Goal: Task Accomplishment & Management: Manage account settings

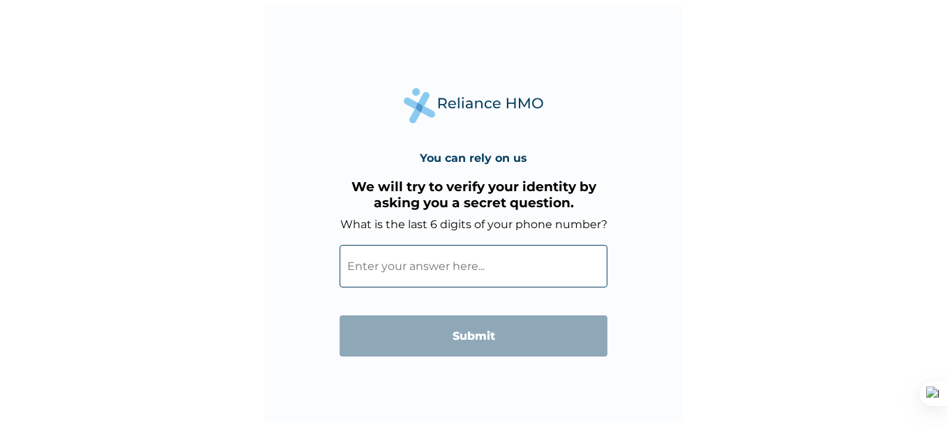
click at [383, 278] on input "What is the last 6 digits of your phone number?" at bounding box center [474, 266] width 268 height 43
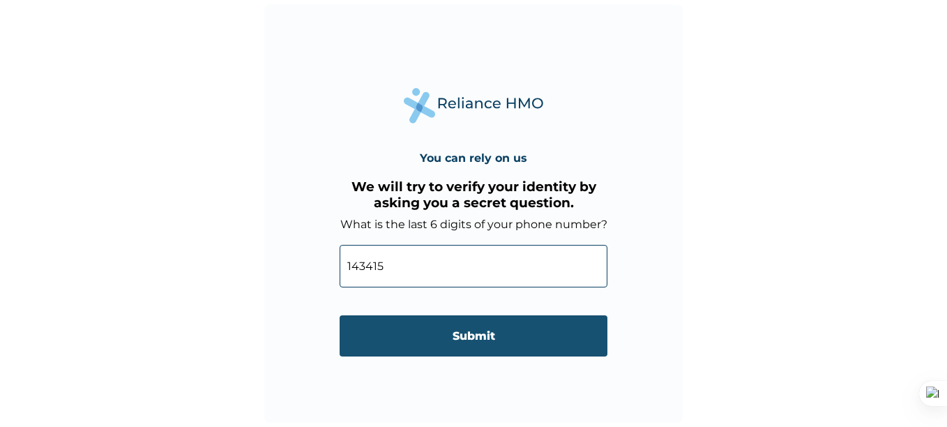
type input "143415"
click at [461, 332] on input "Submit" at bounding box center [474, 335] width 268 height 41
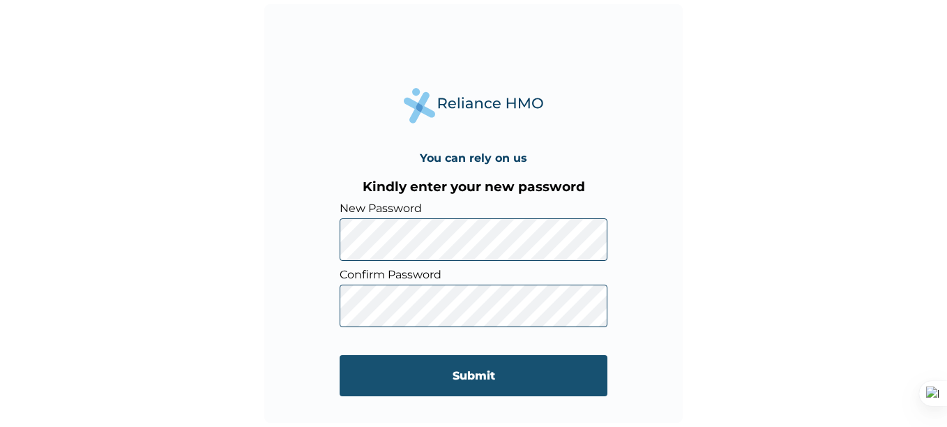
click at [487, 379] on input "Submit" at bounding box center [474, 375] width 268 height 41
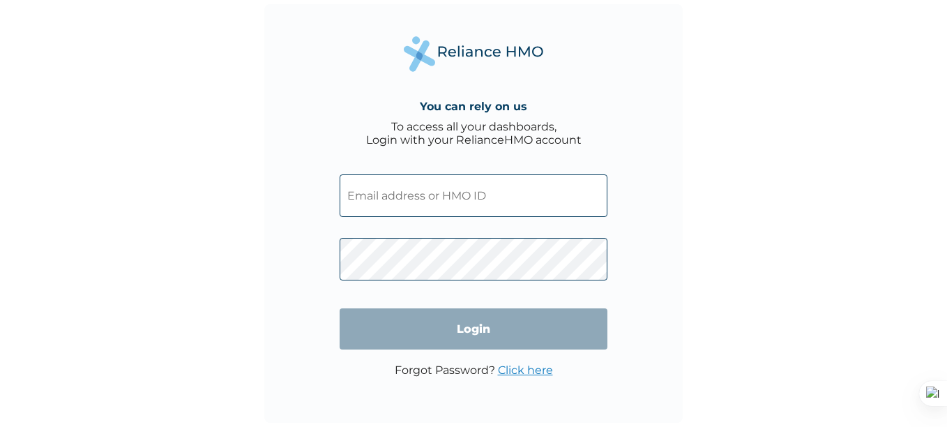
click at [441, 209] on input "text" at bounding box center [474, 195] width 268 height 43
click at [447, 193] on input "text" at bounding box center [474, 195] width 268 height 43
type input "folorunsho.adesina@eanvest.com"
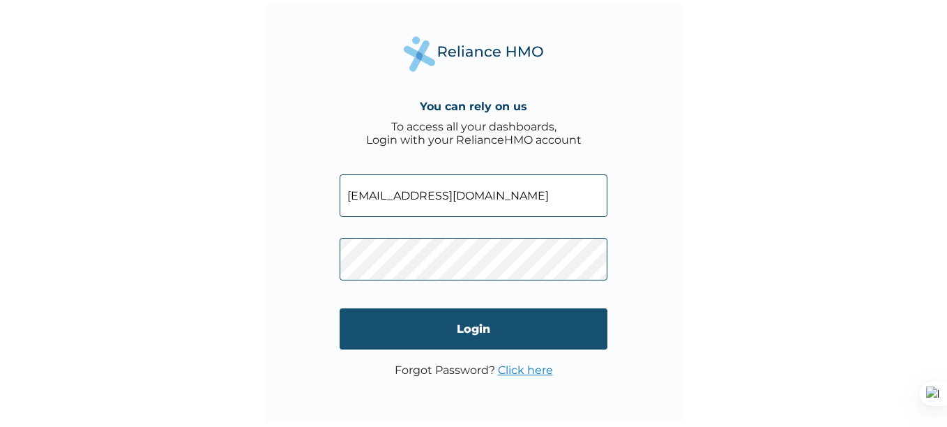
click at [477, 324] on input "Login" at bounding box center [474, 328] width 268 height 41
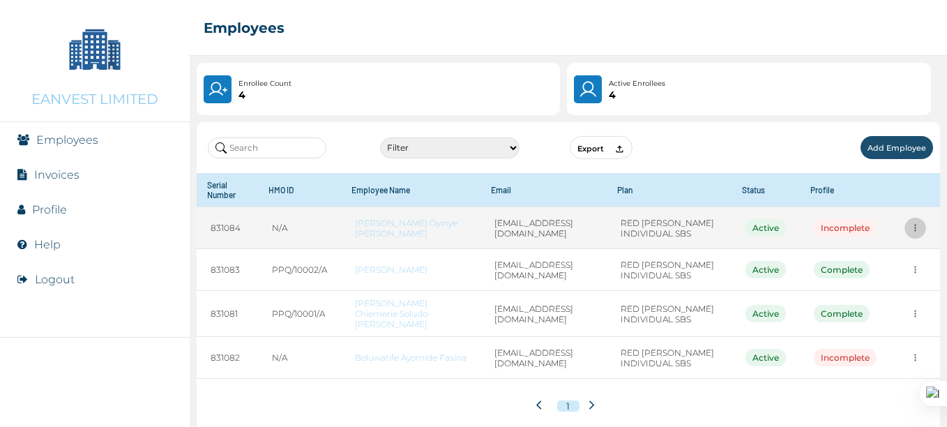
click at [910, 225] on icon "more" at bounding box center [915, 227] width 10 height 10
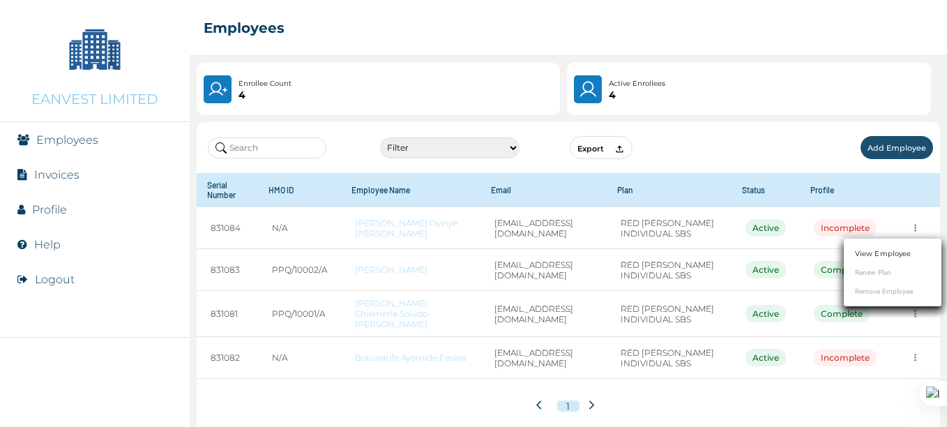
click at [704, 222] on div at bounding box center [473, 213] width 947 height 427
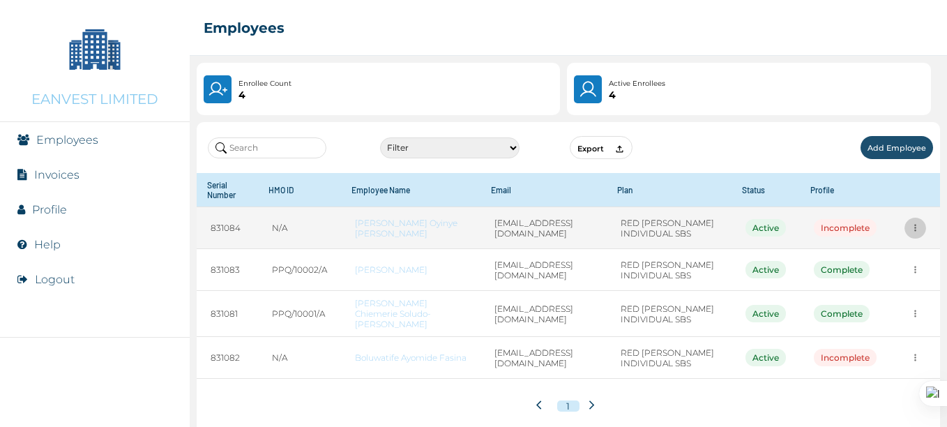
click at [910, 224] on icon "more" at bounding box center [915, 227] width 10 height 10
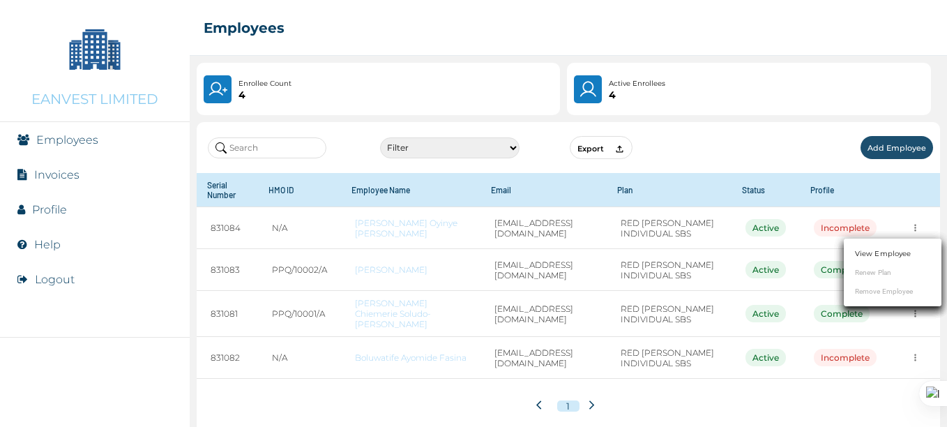
click at [879, 255] on link "View Employee" at bounding box center [883, 253] width 56 height 10
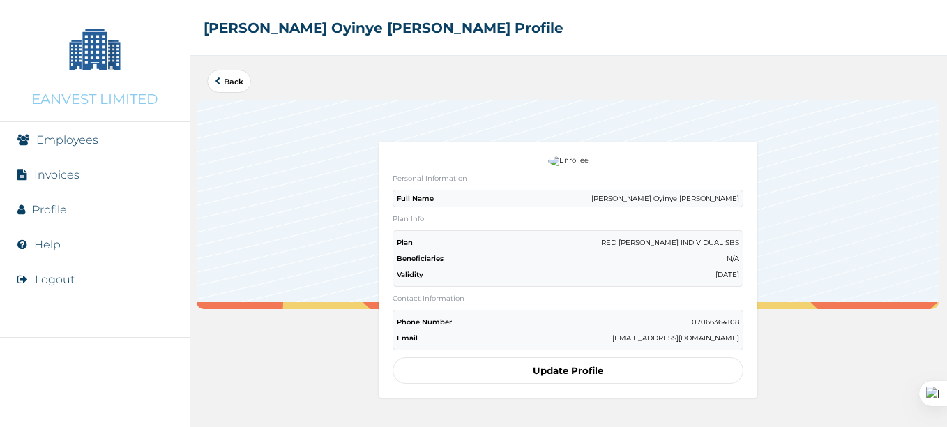
click at [946, 359] on div at bounding box center [946, 213] width 1 height 427
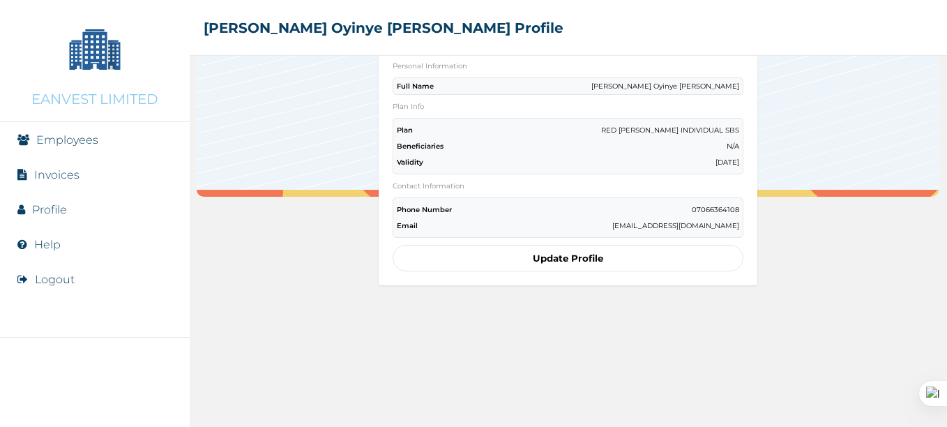
scroll to position [145, 0]
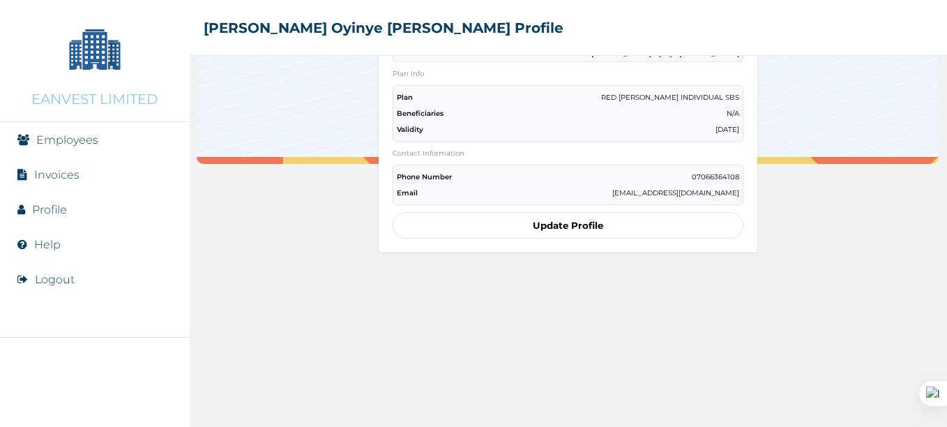
click at [872, 316] on div "Back Personal Information Full Name Vincent Oyinye Osondu Plan Info Plan RED BE…" at bounding box center [568, 241] width 757 height 371
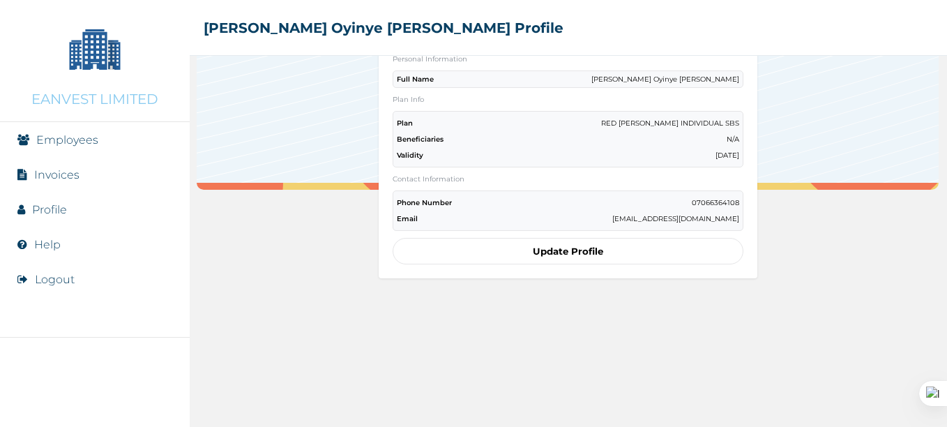
scroll to position [117, 0]
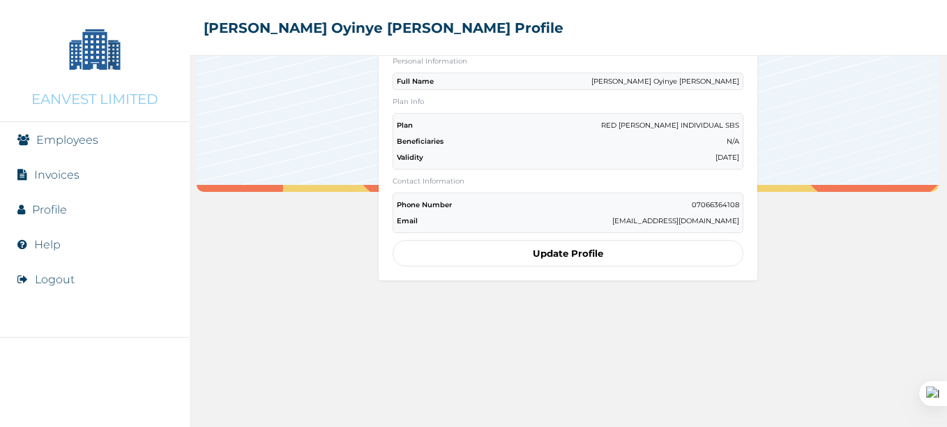
click at [786, 250] on div "Back Personal Information Full Name Vincent Oyinye Osondu Plan Info Plan RED BE…" at bounding box center [568, 241] width 757 height 371
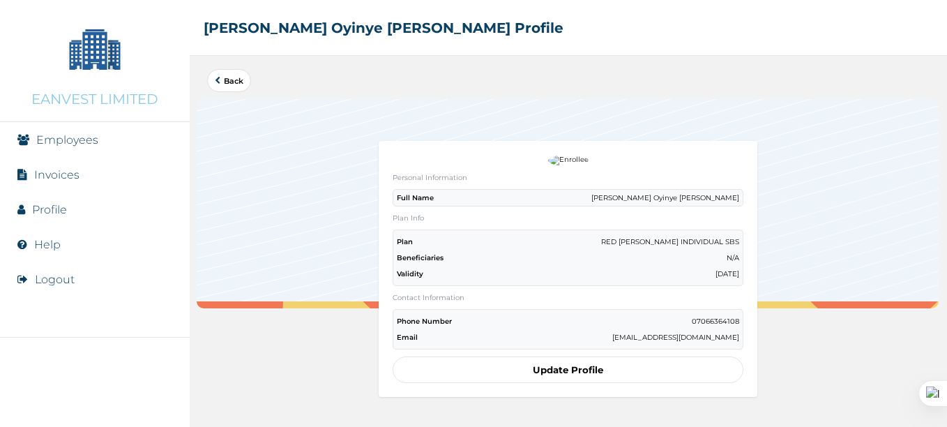
scroll to position [0, 0]
click at [222, 74] on button "Back" at bounding box center [229, 81] width 44 height 23
click at [225, 77] on link "Back" at bounding box center [229, 81] width 29 height 8
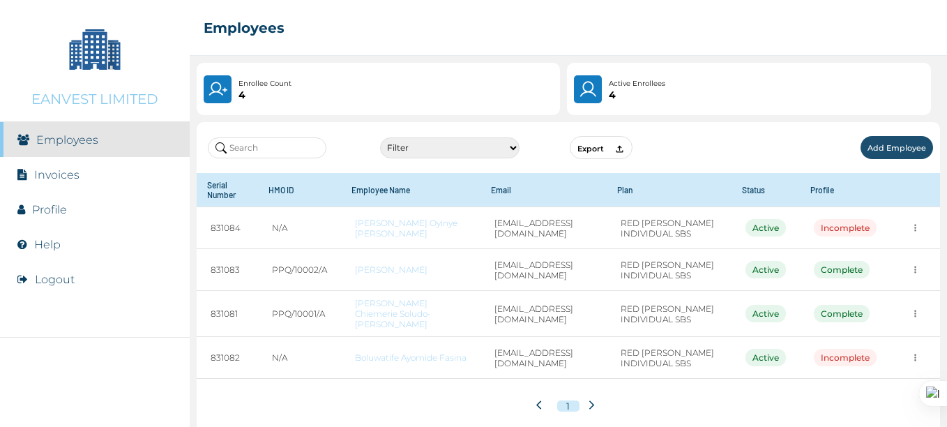
click at [886, 144] on button "Add Employee" at bounding box center [897, 147] width 73 height 23
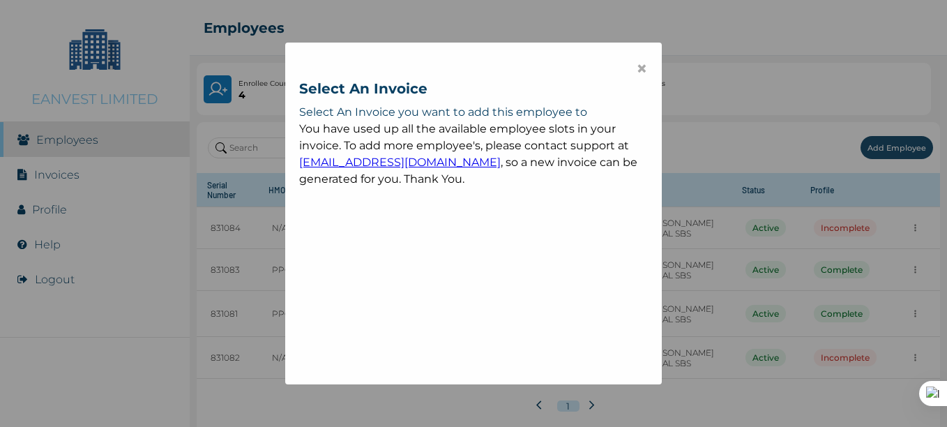
click at [640, 70] on span "×" at bounding box center [642, 68] width 12 height 24
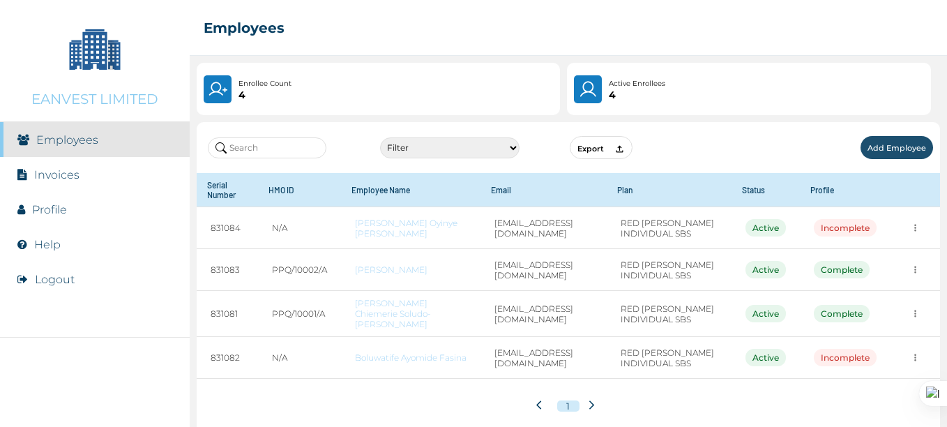
click at [219, 93] on img at bounding box center [218, 90] width 20 height 20
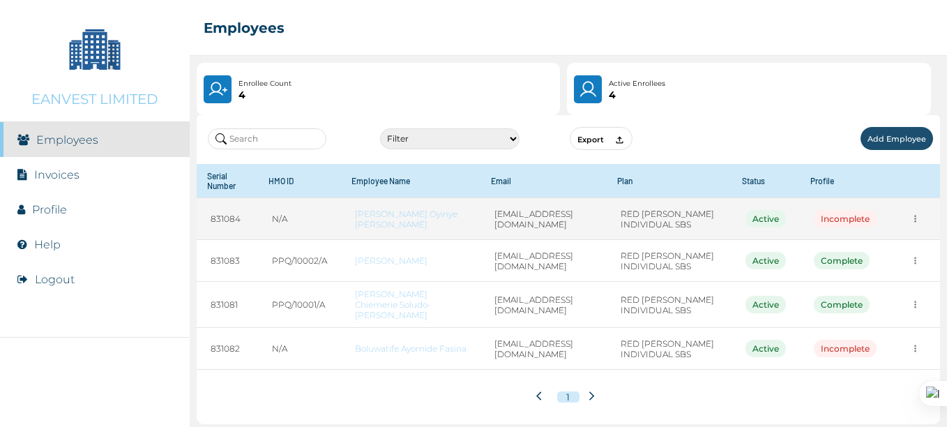
click at [830, 222] on div "Incomplete" at bounding box center [845, 218] width 63 height 17
click at [910, 218] on icon "more" at bounding box center [915, 218] width 10 height 10
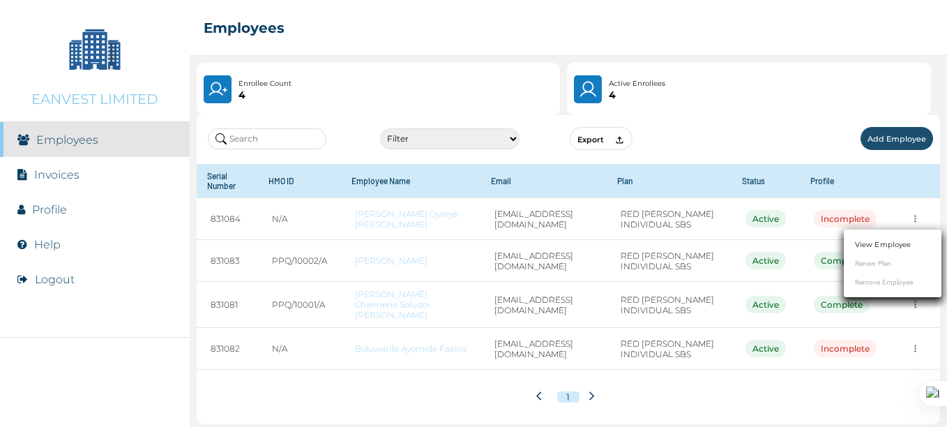
click at [877, 282] on ul "View Employee Renew Plan Remove Employee" at bounding box center [893, 263] width 98 height 68
click at [878, 281] on ul "View Employee Renew Plan Remove Employee" at bounding box center [893, 263] width 98 height 68
click at [635, 214] on div at bounding box center [473, 213] width 947 height 427
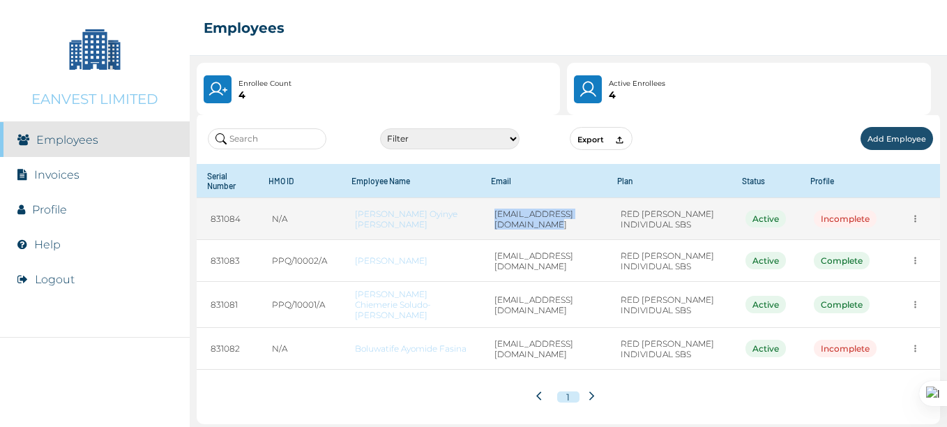
drag, startPoint x: 470, startPoint y: 219, endPoint x: 596, endPoint y: 206, distance: 126.2
click at [596, 206] on td "onyinye.vincento5@gmail.com" at bounding box center [544, 219] width 126 height 42
copy td "onyinye.vincento5@gmail.com"
click at [914, 218] on icon "more" at bounding box center [915, 219] width 2 height 7
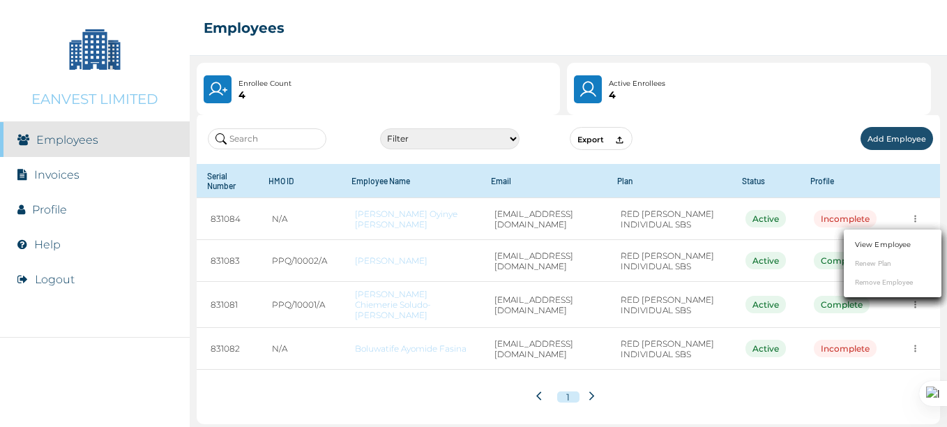
click at [874, 284] on ul "View Employee Renew Plan Remove Employee" at bounding box center [893, 263] width 98 height 68
click at [870, 245] on link "View Employee" at bounding box center [883, 244] width 56 height 10
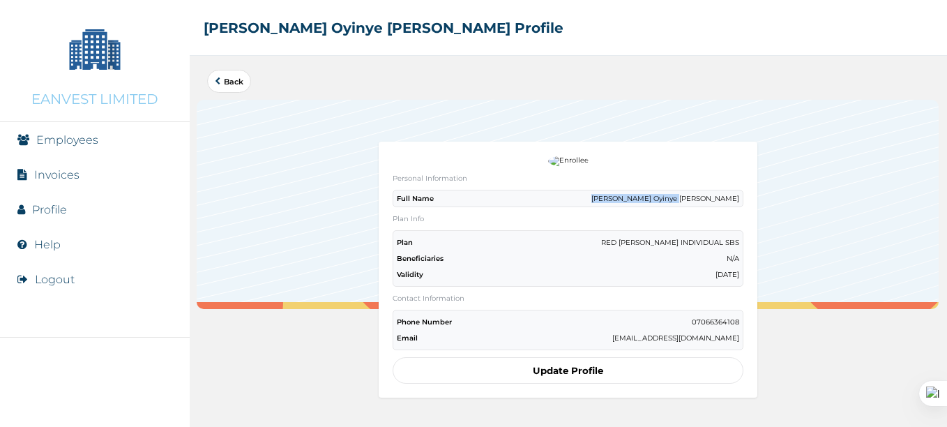
drag, startPoint x: 651, startPoint y: 197, endPoint x: 732, endPoint y: 194, distance: 81.7
click at [732, 194] on div "Full Name Vincent Oyinye Osondu" at bounding box center [568, 198] width 351 height 17
copy p "Vincent Oyinye Osondu"
drag, startPoint x: 686, startPoint y: 323, endPoint x: 735, endPoint y: 322, distance: 48.8
click at [735, 322] on div "Phone Number 07066364108 Email onyinye.vincento5@gmail.com" at bounding box center [568, 330] width 351 height 40
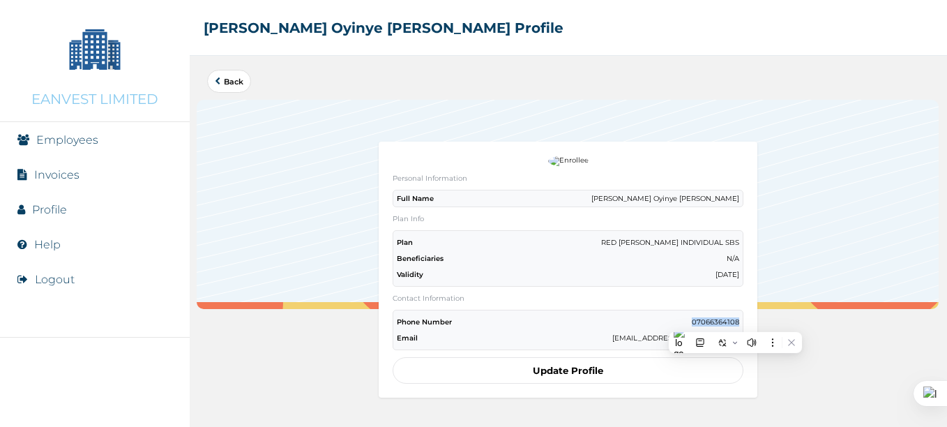
copy p "07066364108"
click at [494, 283] on div "Plan RED BERYL INDIVIDUAL SBS Beneficiaries N/A Validity Tuesday, March 3rd 2026" at bounding box center [568, 258] width 351 height 56
click at [50, 209] on link "Profile" at bounding box center [49, 209] width 35 height 13
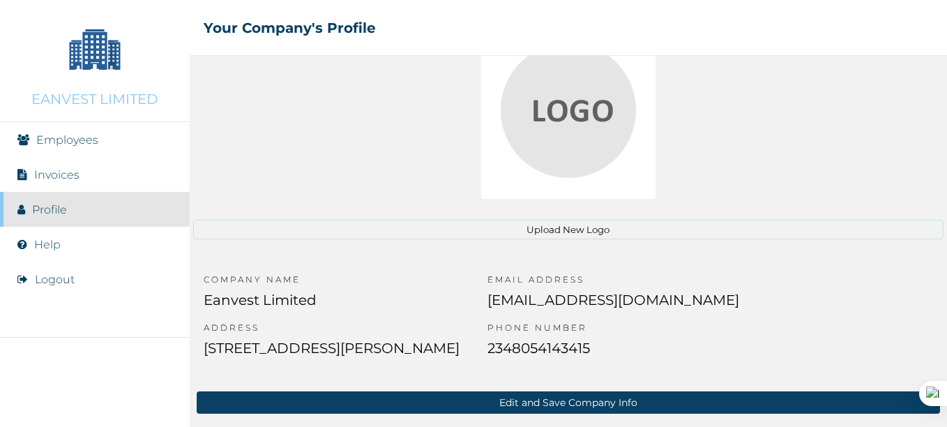
scroll to position [91, 0]
